Goal: Information Seeking & Learning: Learn about a topic

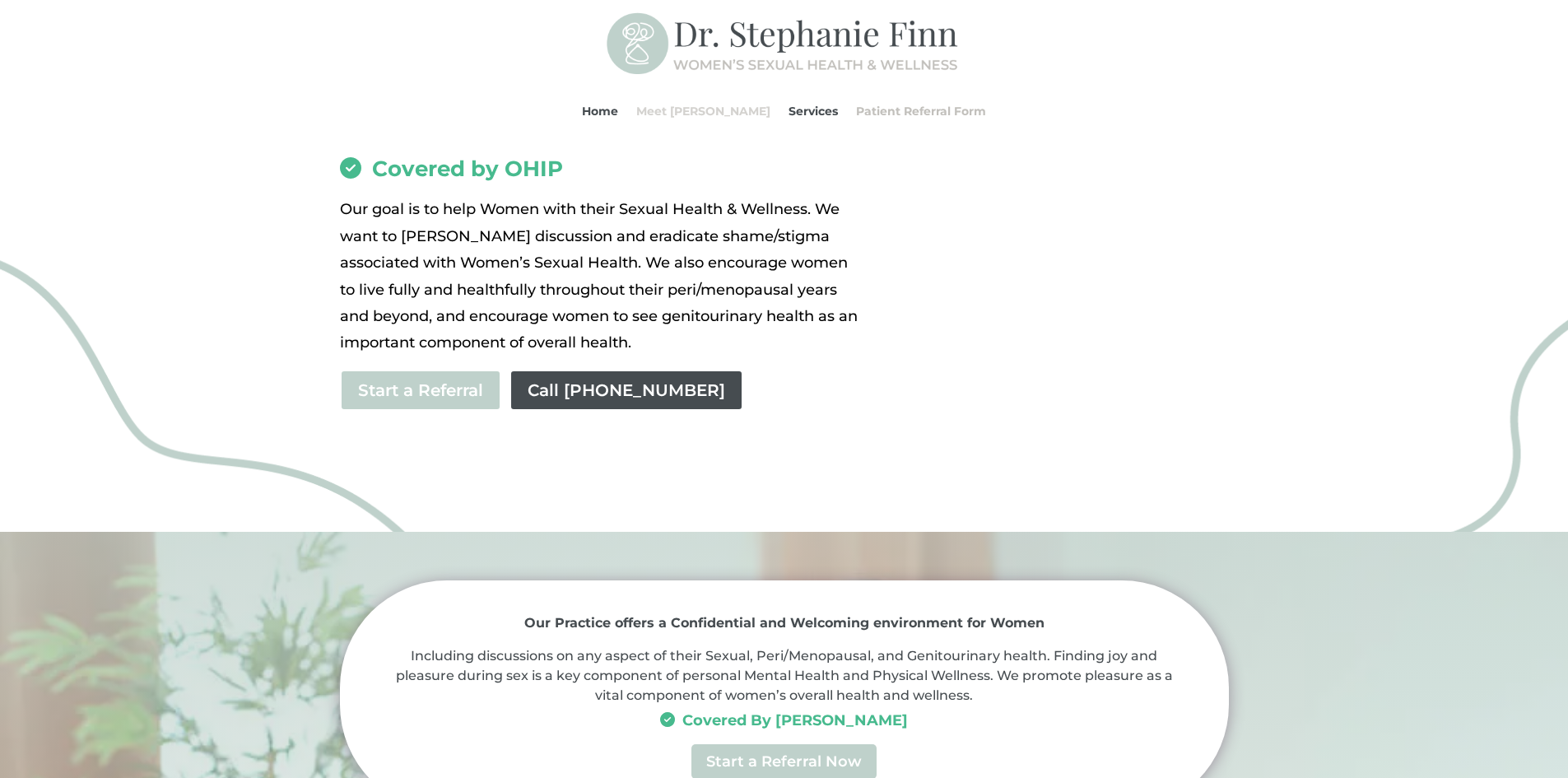
scroll to position [341, 0]
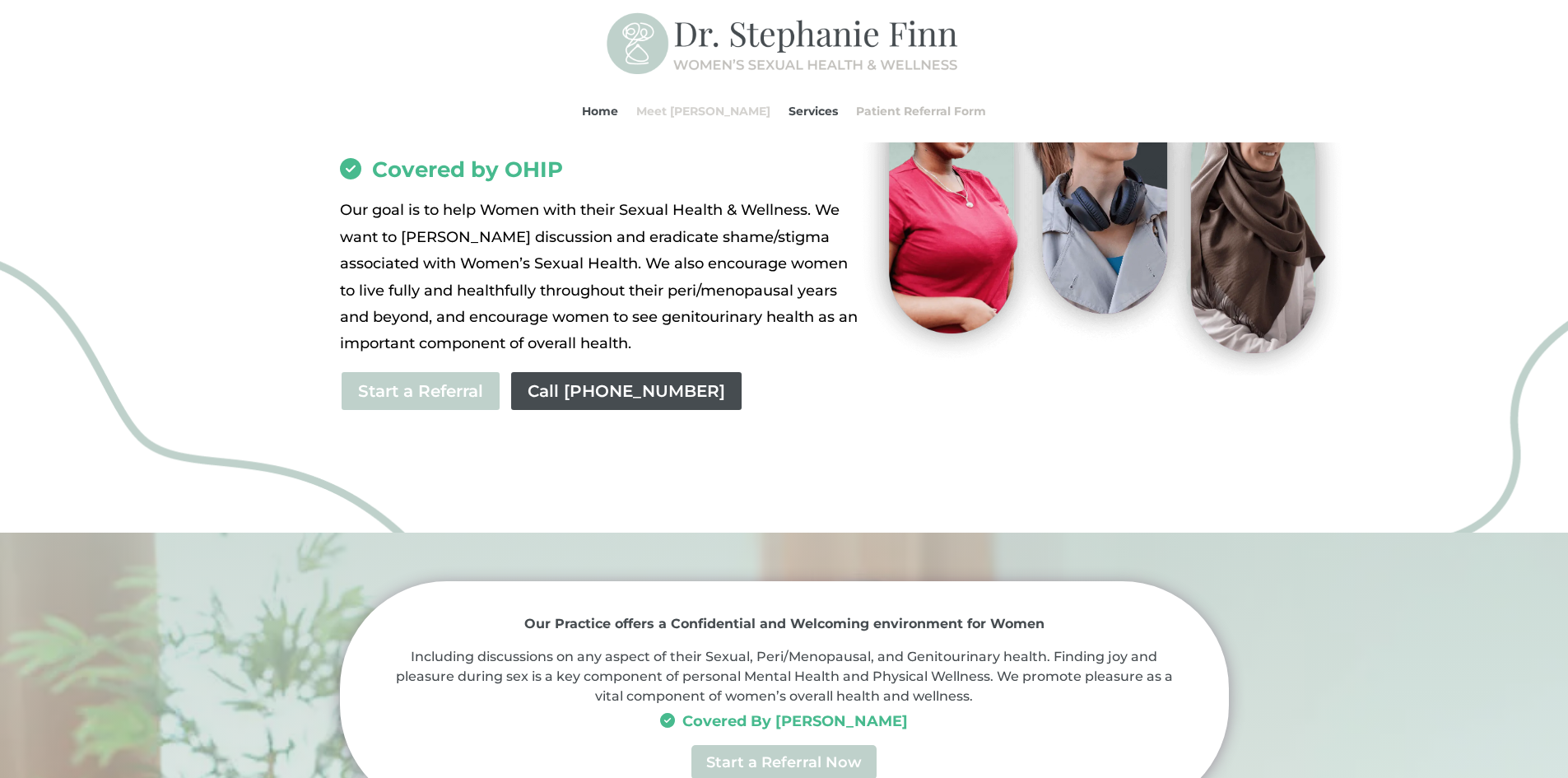
click at [719, 113] on link "Meet [PERSON_NAME]" at bounding box center [704, 111] width 134 height 62
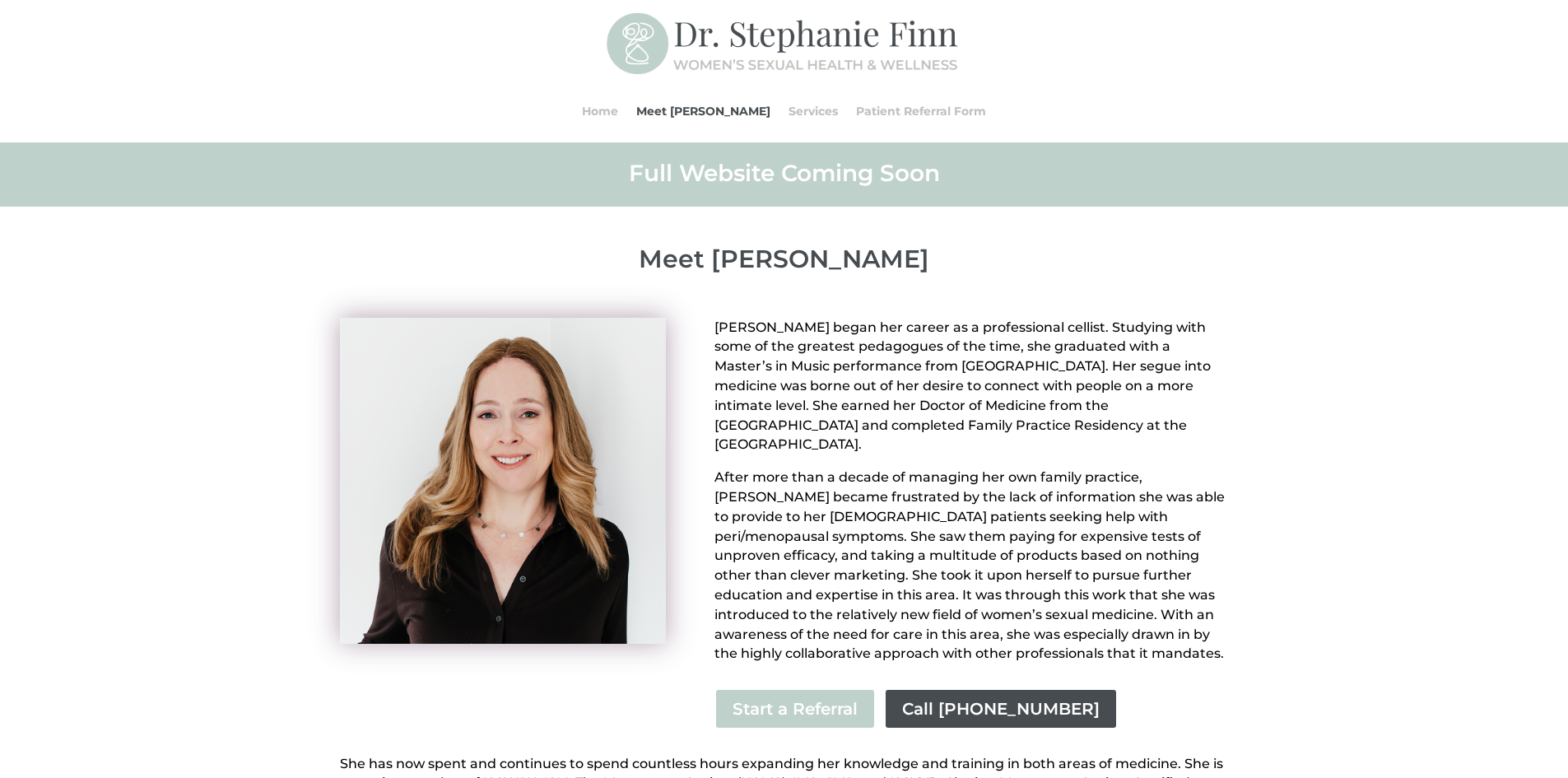
click at [205, 463] on div "Dr. Stephanie Finn began her career as a professional cellist. Studying with so…" at bounding box center [784, 622] width 1568 height 677
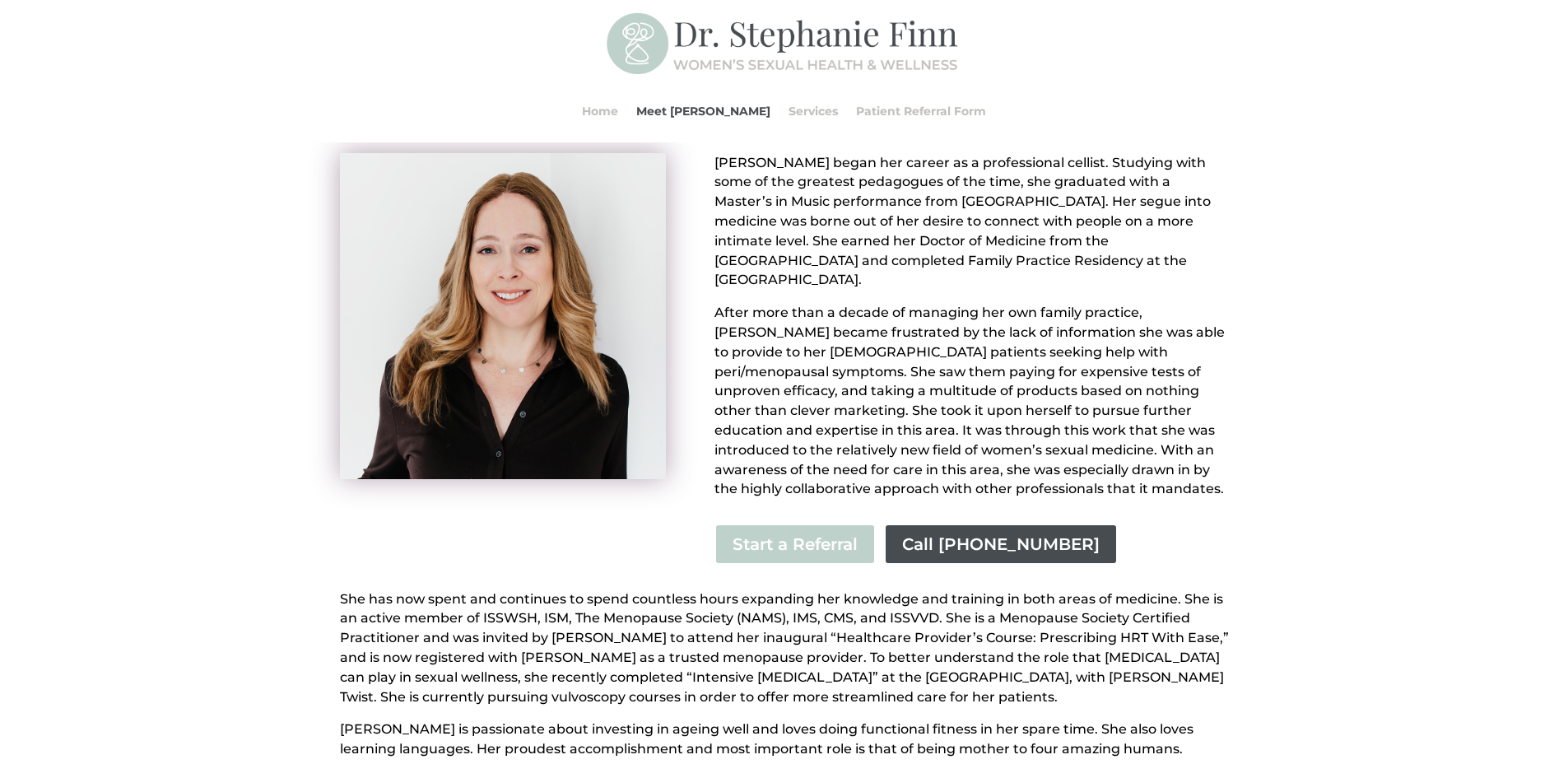
scroll to position [247, 0]
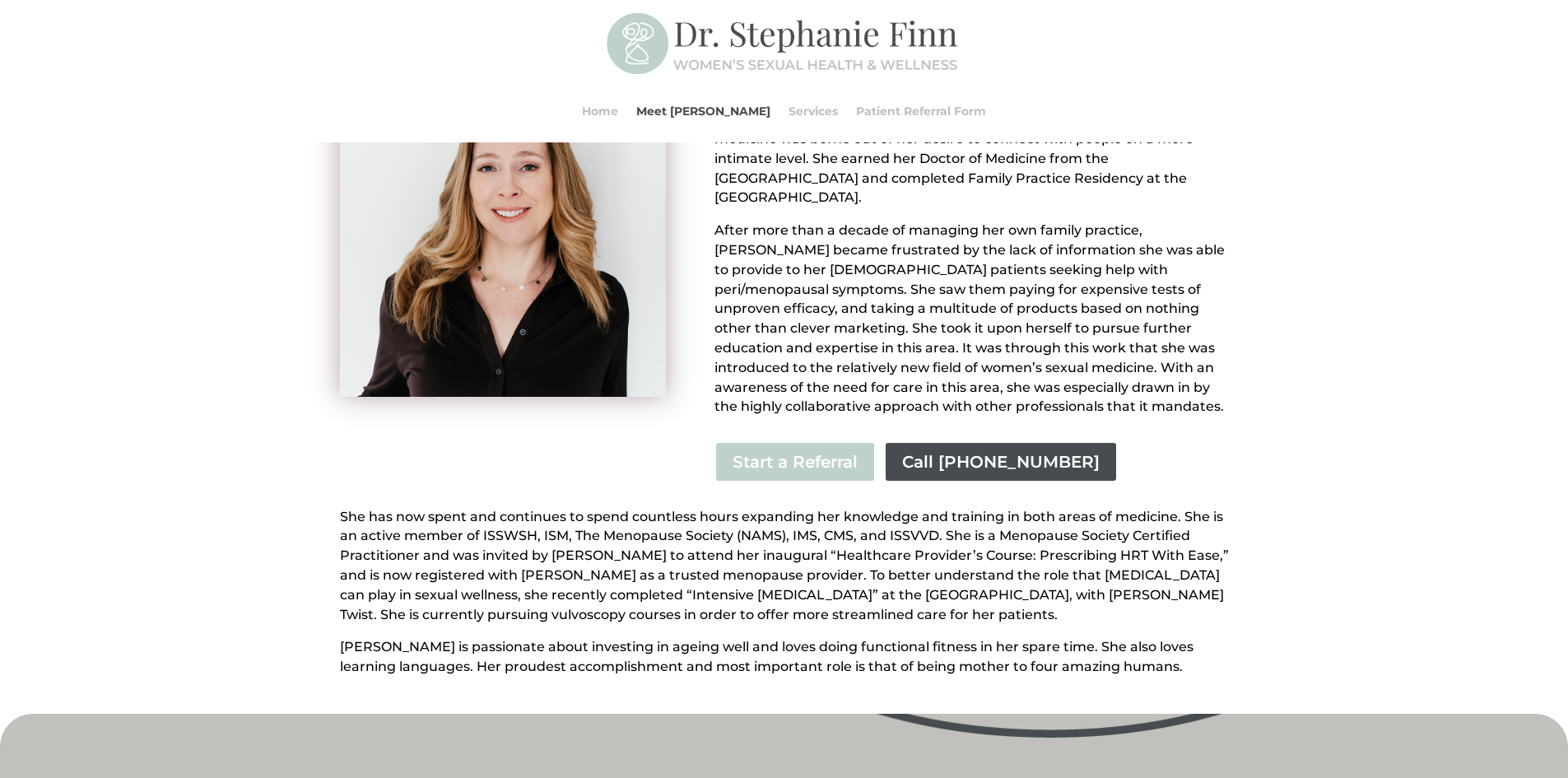
click at [143, 533] on div "Dr. Stephanie Finn began her career as a professional cellist. Studying with so…" at bounding box center [784, 375] width 1568 height 677
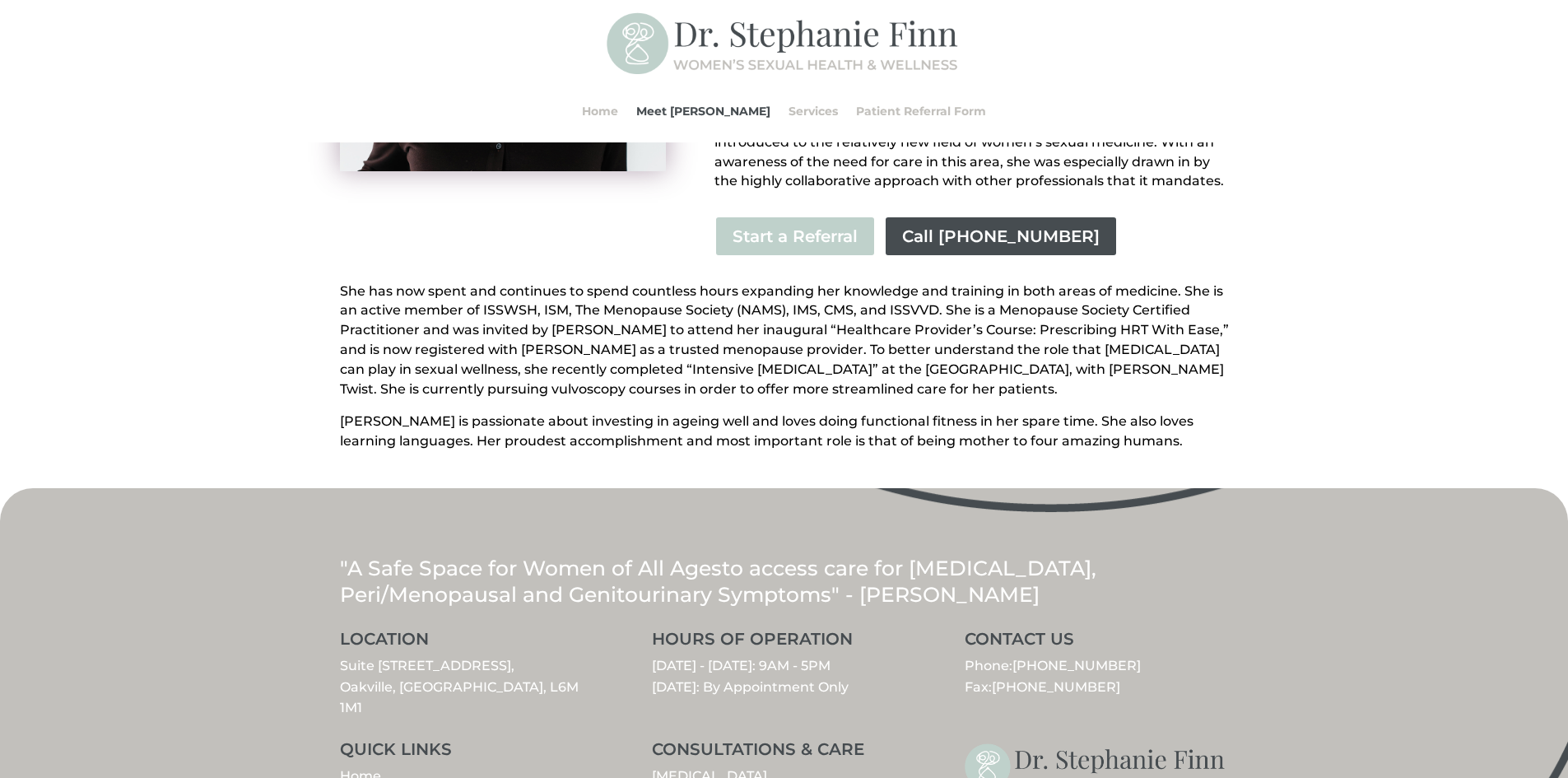
scroll to position [611, 0]
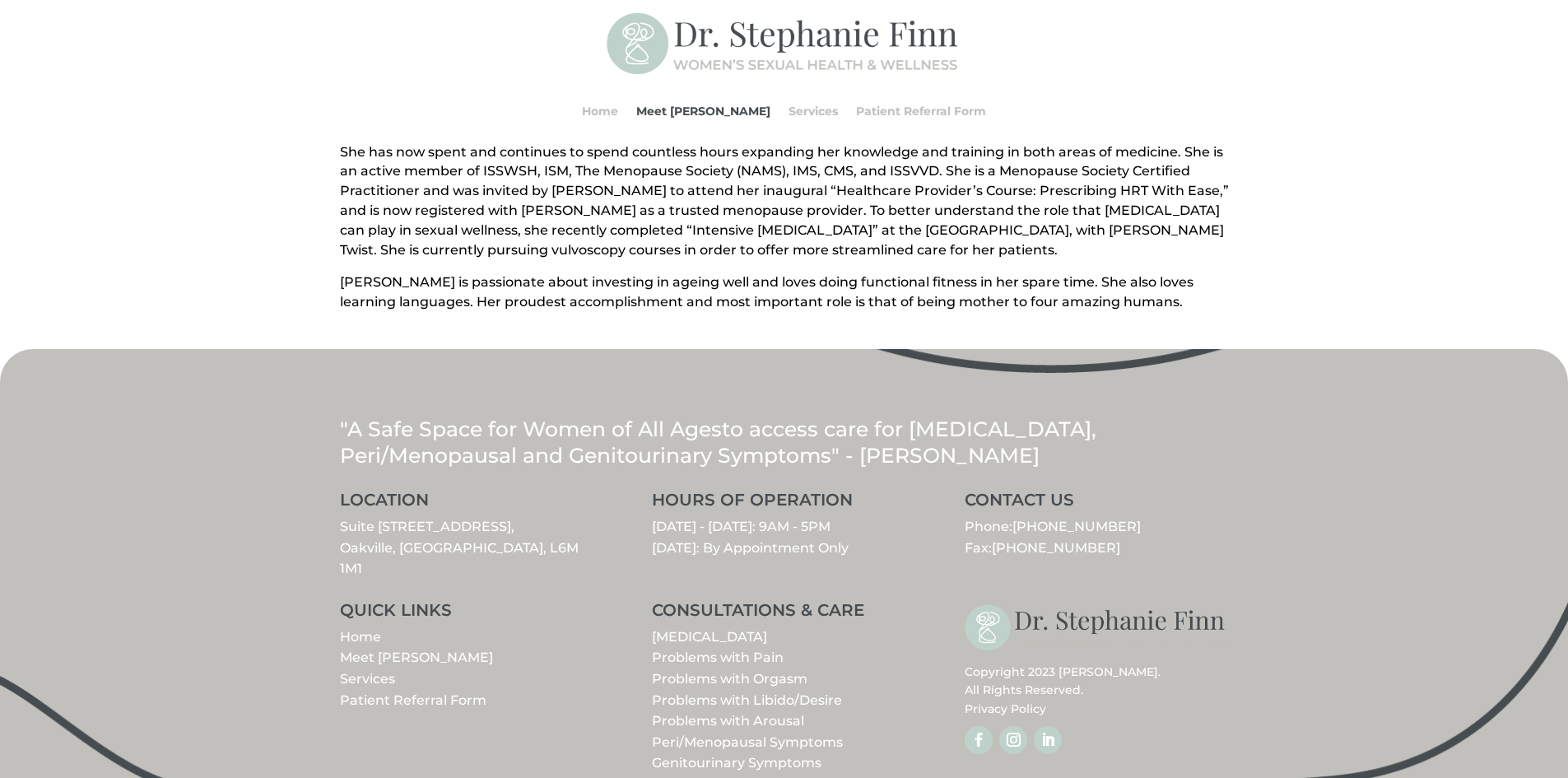
click at [1013, 726] on link "Follow" at bounding box center [1013, 740] width 28 height 28
